Goal: Check status: Check status

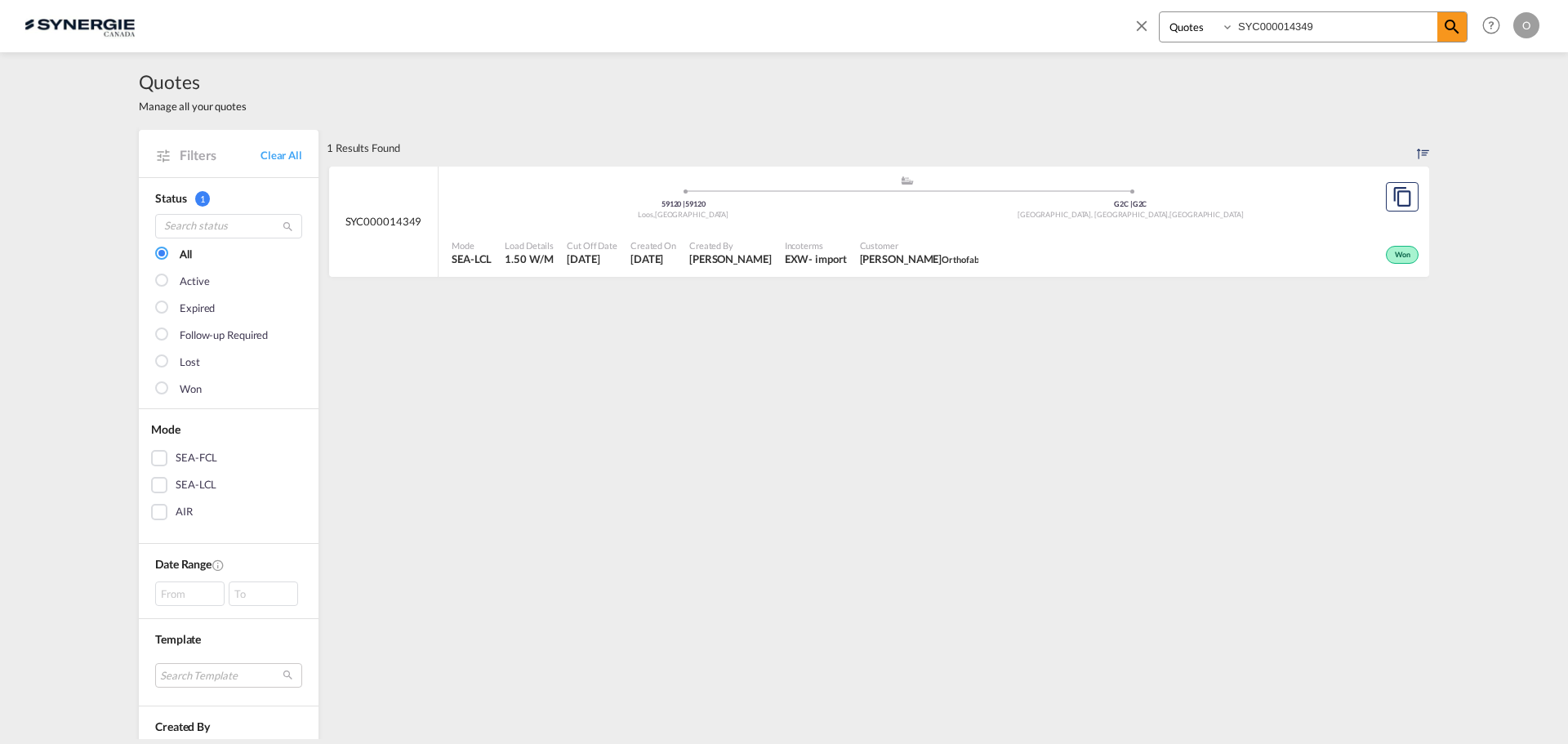
select select "Quotes"
drag, startPoint x: 1339, startPoint y: 22, endPoint x: 967, endPoint y: 48, distance: 372.9
click at [967, 61] on md-content "Bookings Quotes Enquiries SYC000014349 Help Resources Product Release O My Prof…" at bounding box center [784, 372] width 1568 height 744
paste input "3813"
type input "SYC000013813"
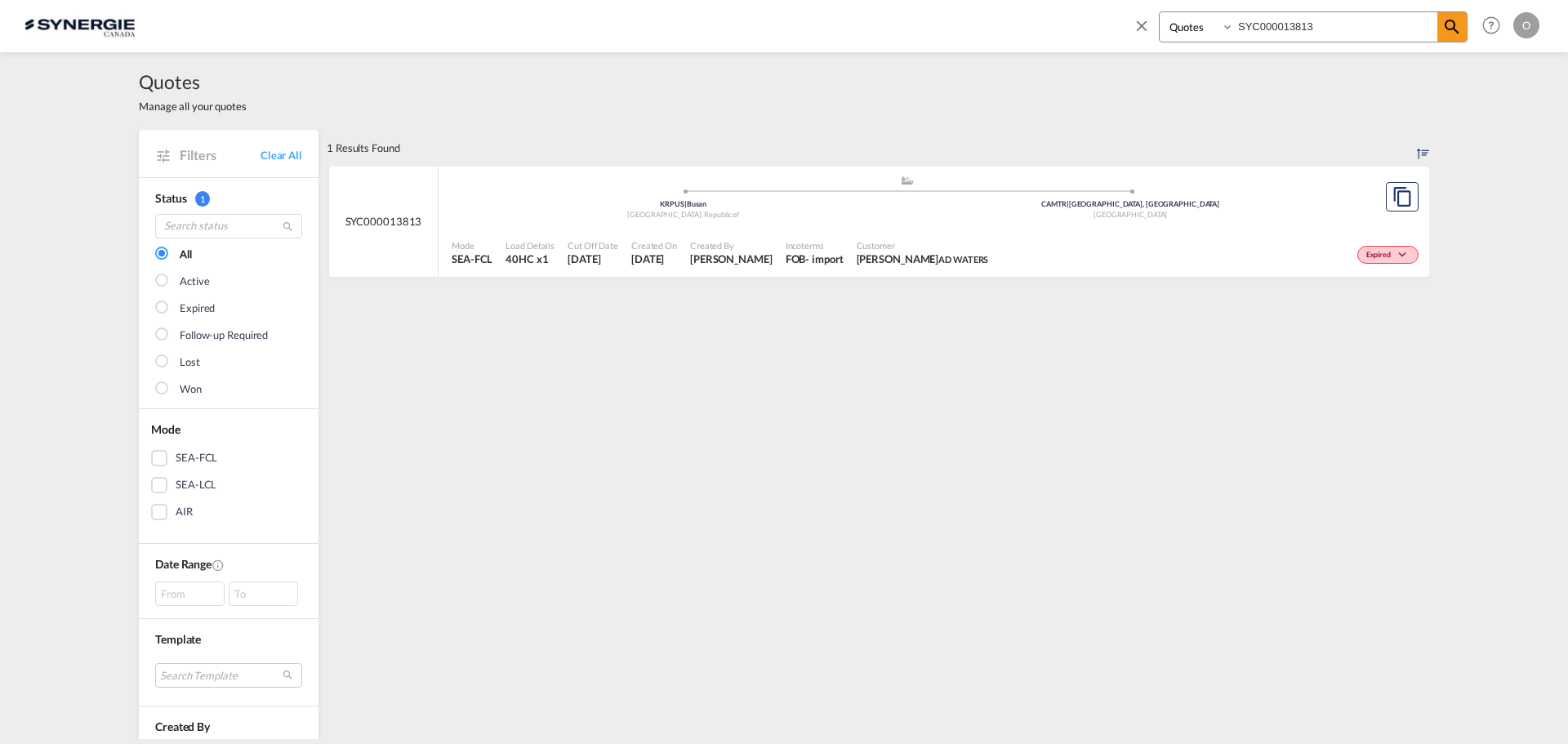
click at [857, 257] on span "[PERSON_NAME] AD [PERSON_NAME]" at bounding box center [922, 259] width 132 height 14
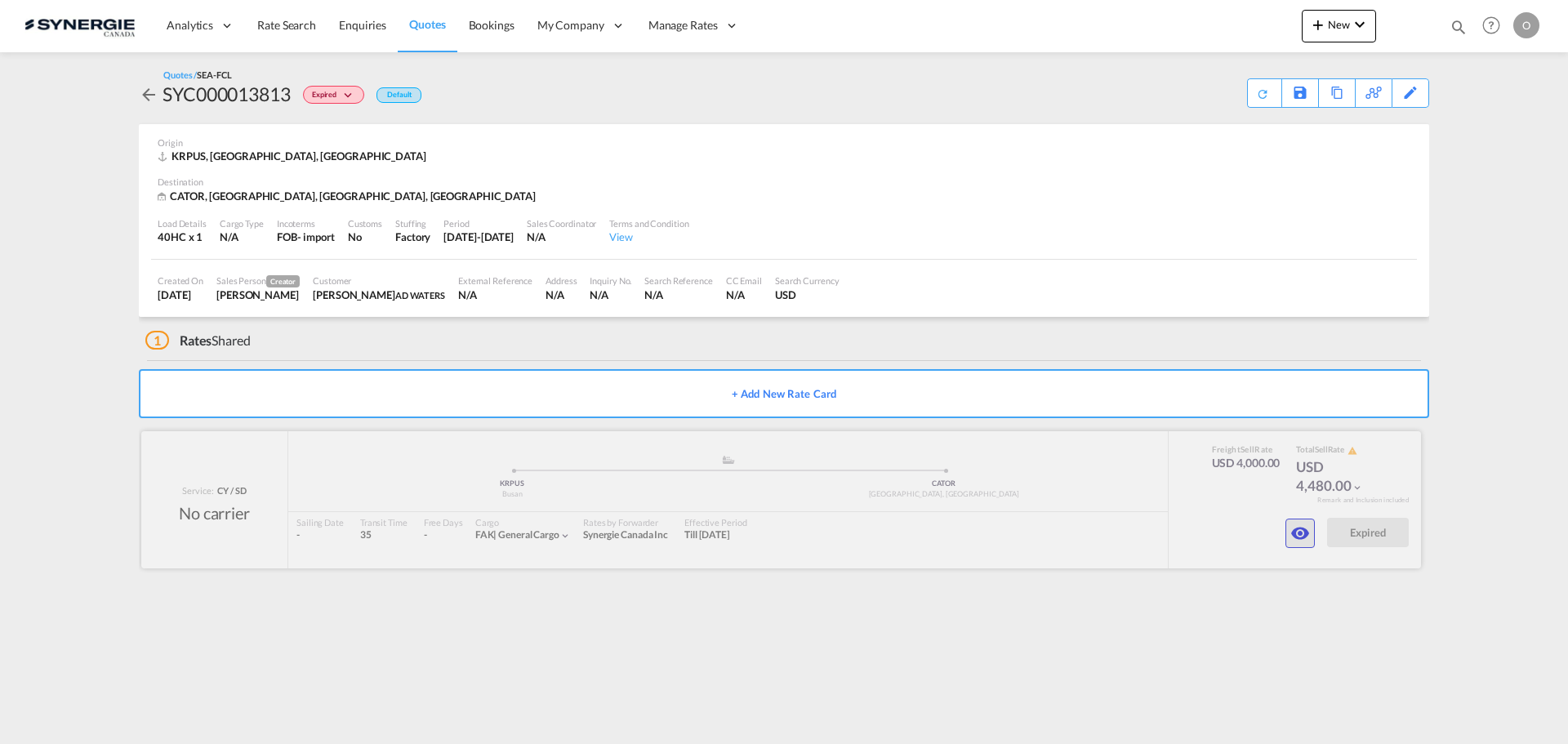
click at [1292, 531] on md-icon "icon-eye" at bounding box center [1301, 533] width 20 height 20
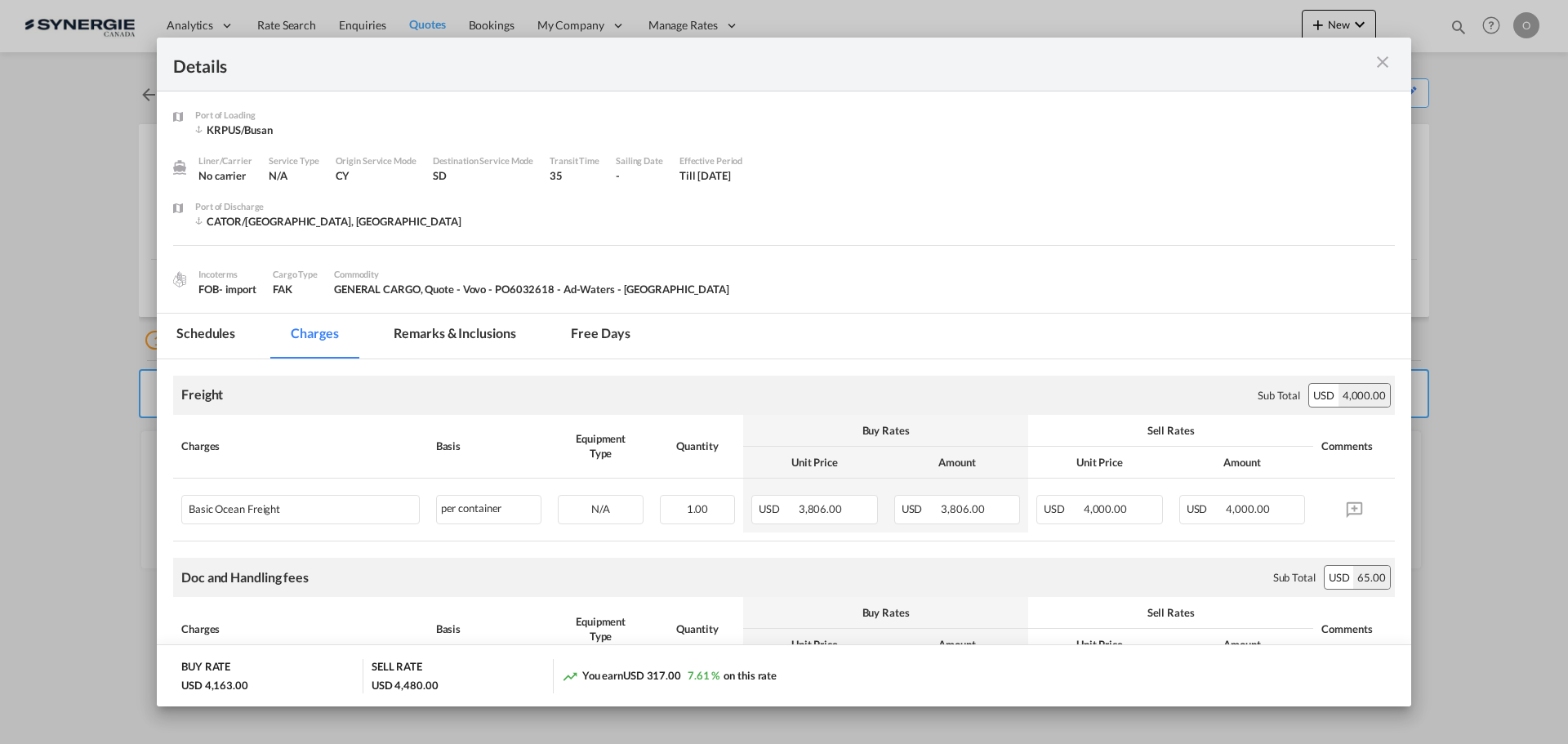
click at [485, 323] on md-tab-item "Remarks & Inclusions" at bounding box center [454, 336] width 161 height 45
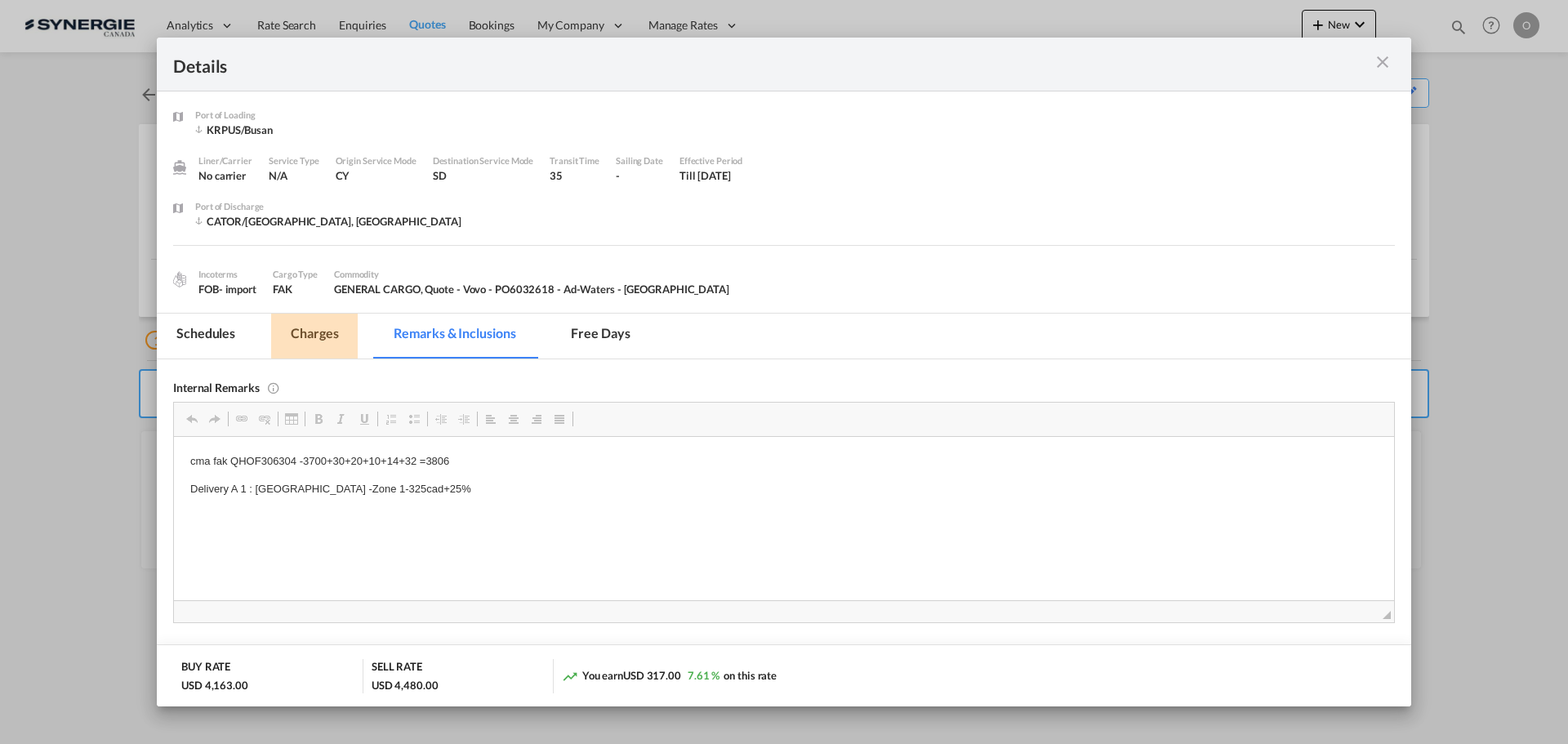
click at [318, 326] on md-tab-item "Charges" at bounding box center [314, 336] width 86 height 45
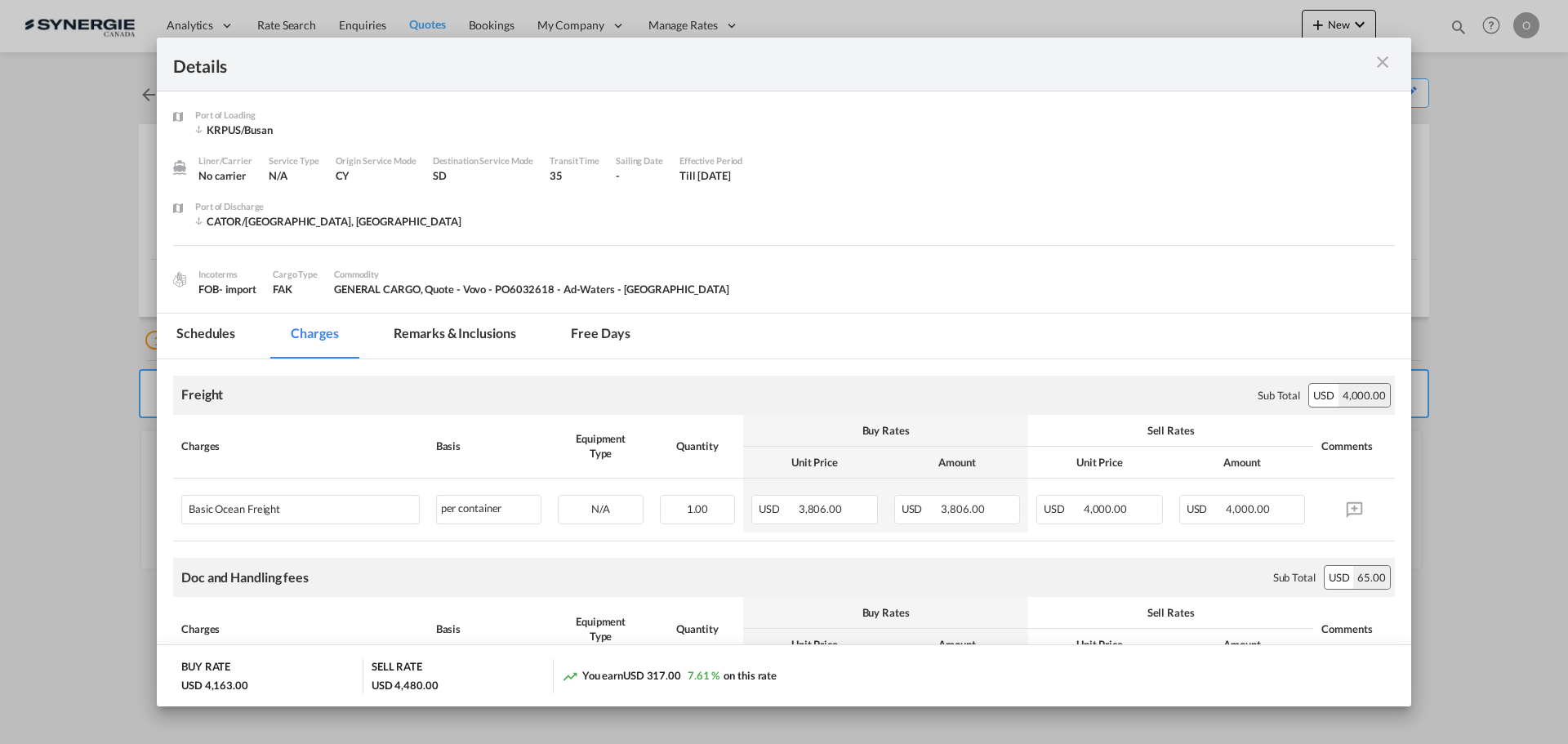
click at [1371, 71] on div "Port of Loading ..." at bounding box center [1334, 64] width 122 height 21
